Goal: Information Seeking & Learning: Learn about a topic

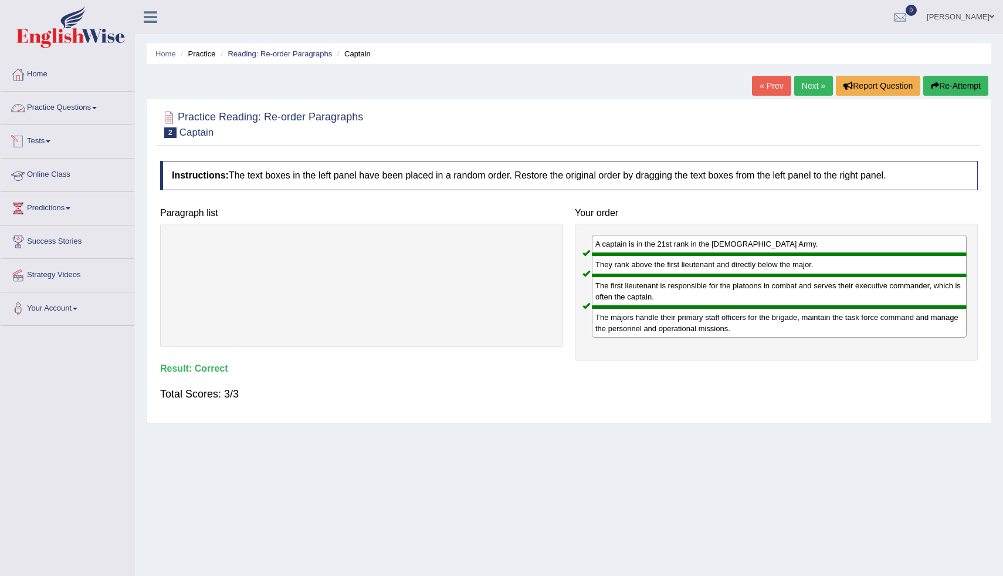
click at [65, 116] on link "Practice Questions" at bounding box center [68, 106] width 134 height 29
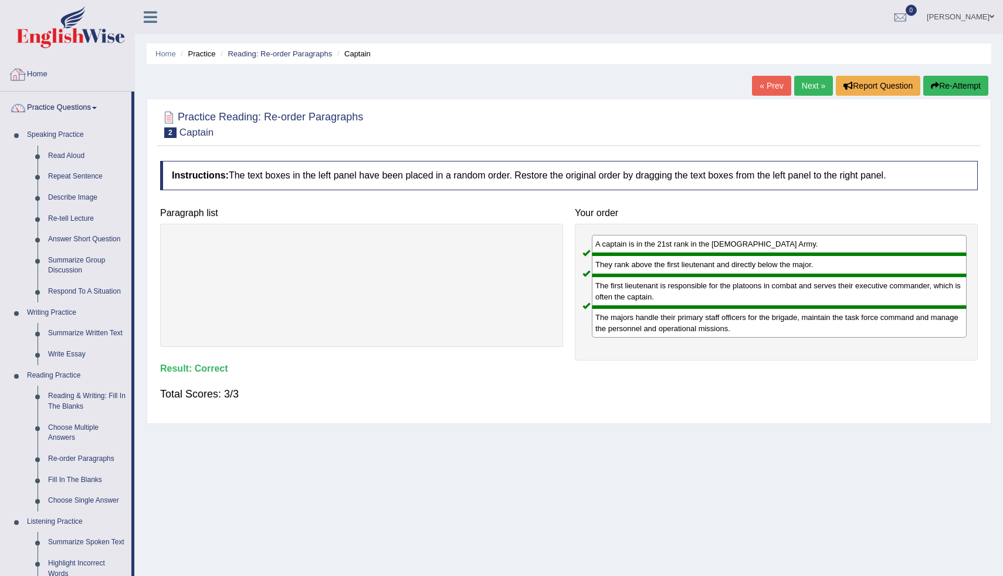
click at [55, 77] on link "Home" at bounding box center [68, 72] width 134 height 29
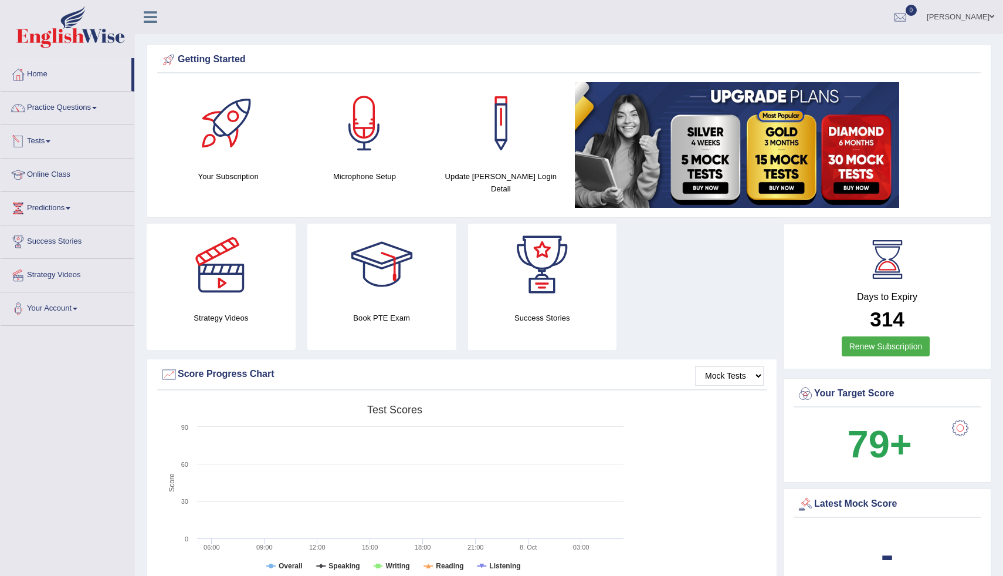
click at [42, 144] on link "Tests" at bounding box center [68, 139] width 134 height 29
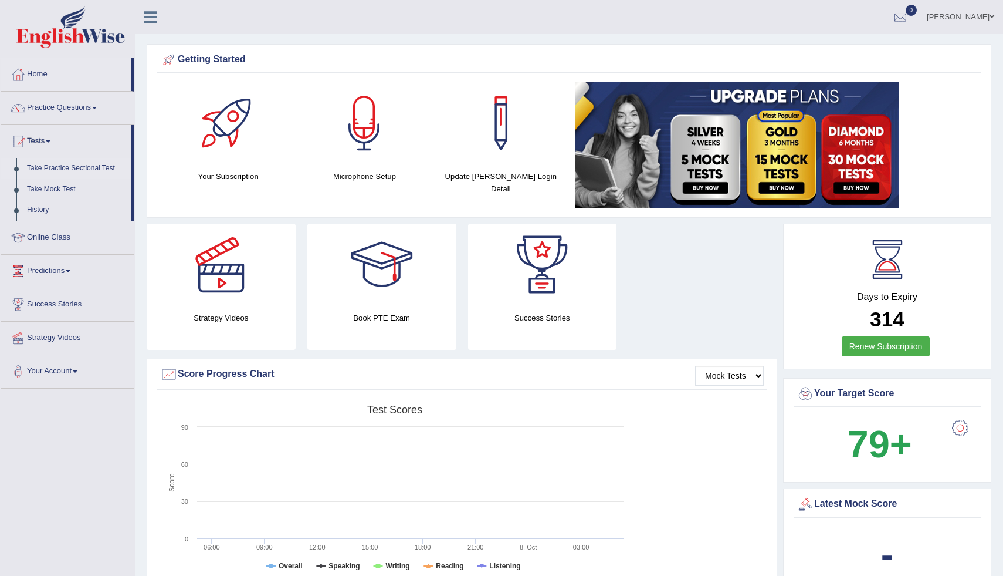
click at [47, 173] on link "Take Practice Sectional Test" at bounding box center [77, 168] width 110 height 21
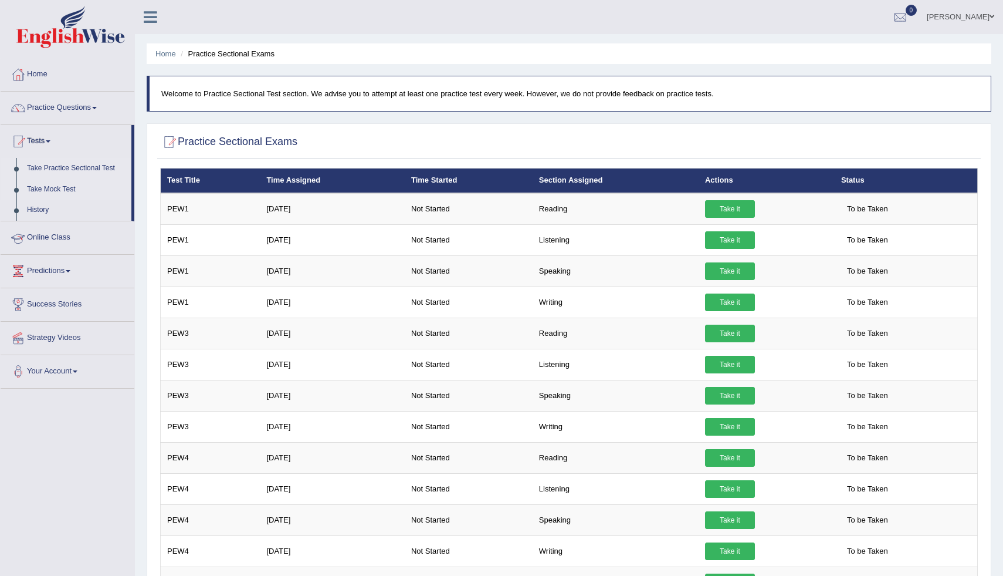
click at [73, 185] on link "Take Mock Test" at bounding box center [77, 189] width 110 height 21
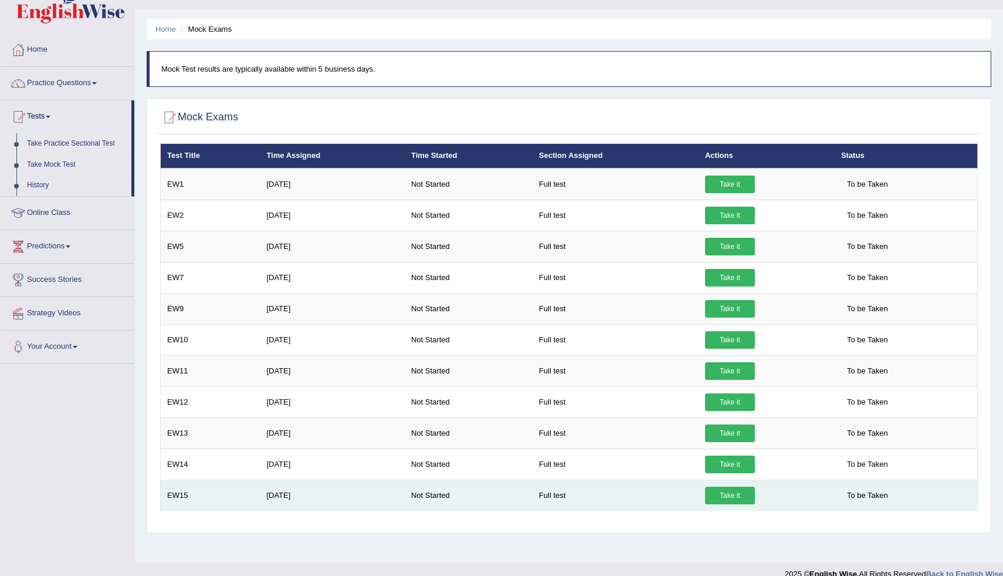
scroll to position [40, 0]
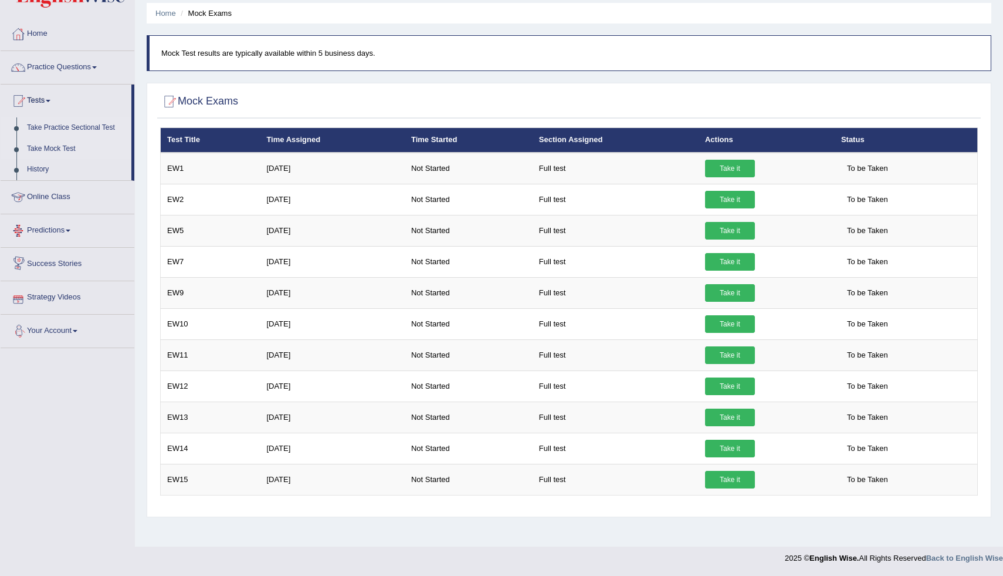
click at [66, 130] on link "Take Practice Sectional Test" at bounding box center [77, 127] width 110 height 21
